Goal: Transaction & Acquisition: Purchase product/service

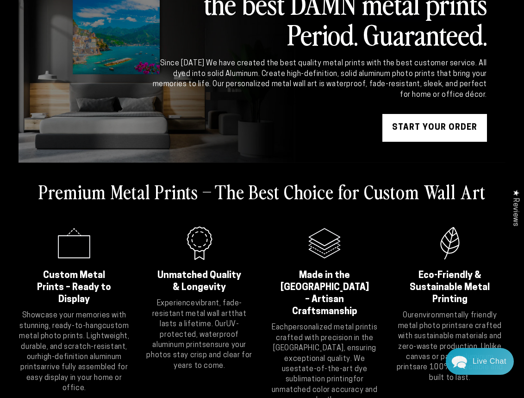
click at [447, 126] on link "START YOUR Order" at bounding box center [435, 128] width 105 height 28
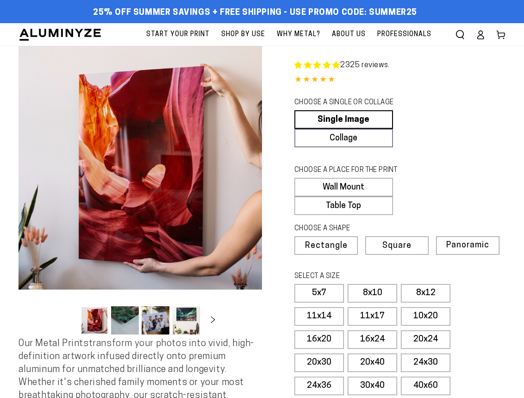
select select "**********"
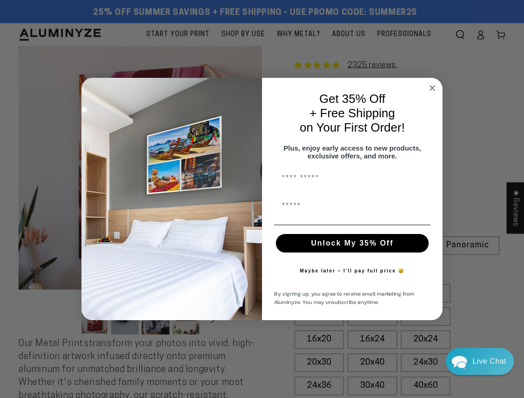
click at [377, 365] on div "Close dialog Get 35% Off + Free Shipping on Your First Order! Plus, enjoy early…" at bounding box center [262, 199] width 524 height 398
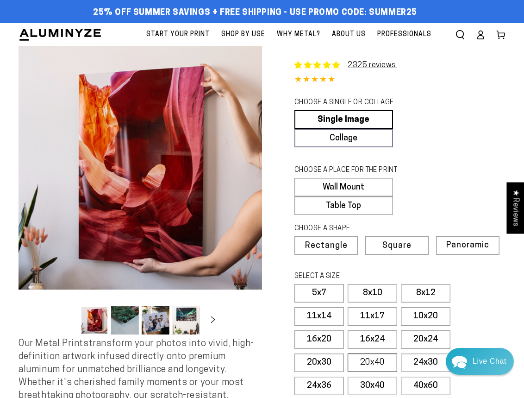
click at [377, 363] on label "20x40" at bounding box center [373, 362] width 50 height 19
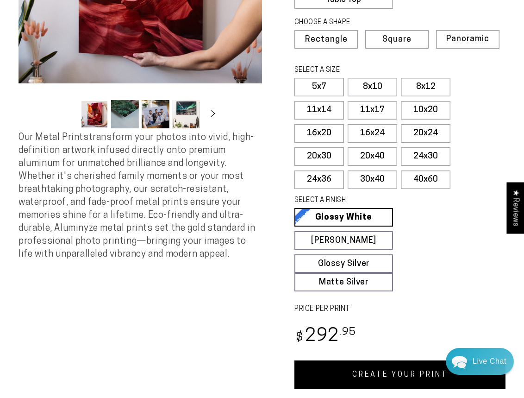
scroll to position [203, 0]
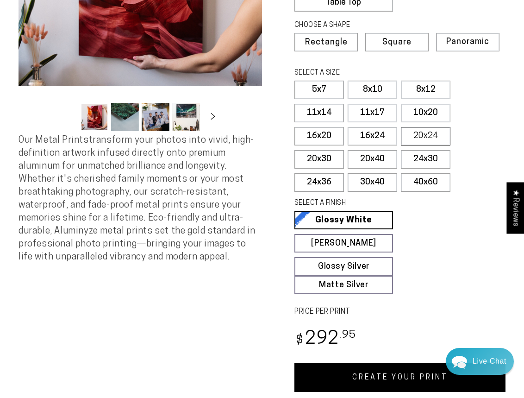
click at [433, 138] on label "20x24" at bounding box center [426, 136] width 50 height 19
click at [407, 377] on link "CREATE YOUR PRINT" at bounding box center [400, 377] width 211 height 29
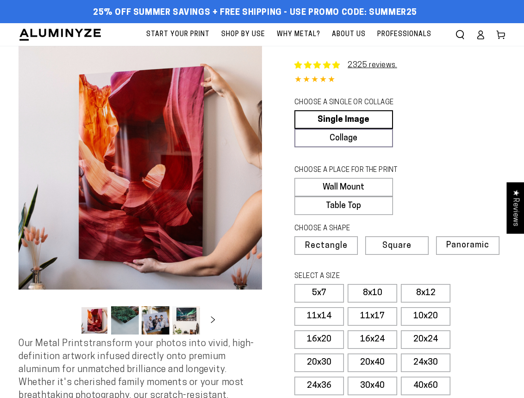
select select "**********"
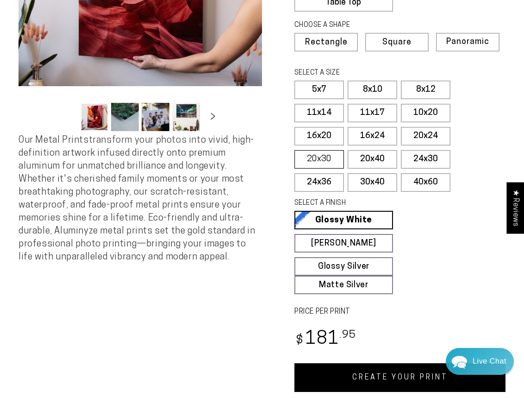
click at [334, 162] on label "20x30" at bounding box center [320, 159] width 50 height 19
click at [394, 374] on link "CREATE YOUR PRINT" at bounding box center [400, 377] width 211 height 29
click at [387, 139] on label "16x24" at bounding box center [373, 136] width 50 height 19
click at [336, 161] on label "20x30" at bounding box center [320, 159] width 50 height 19
click at [389, 378] on link "CREATE YOUR PRINT" at bounding box center [400, 377] width 211 height 29
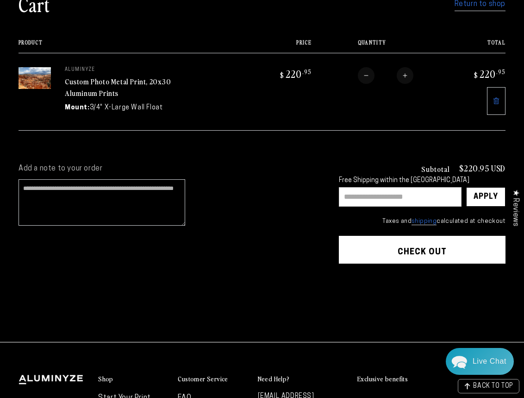
scroll to position [73, 0]
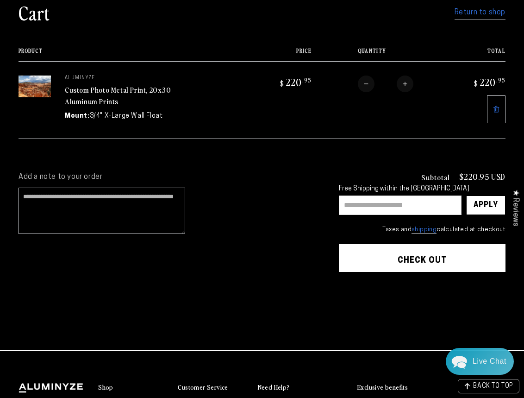
click at [415, 257] on button "Check out" at bounding box center [422, 258] width 167 height 28
